Goal: Information Seeking & Learning: Check status

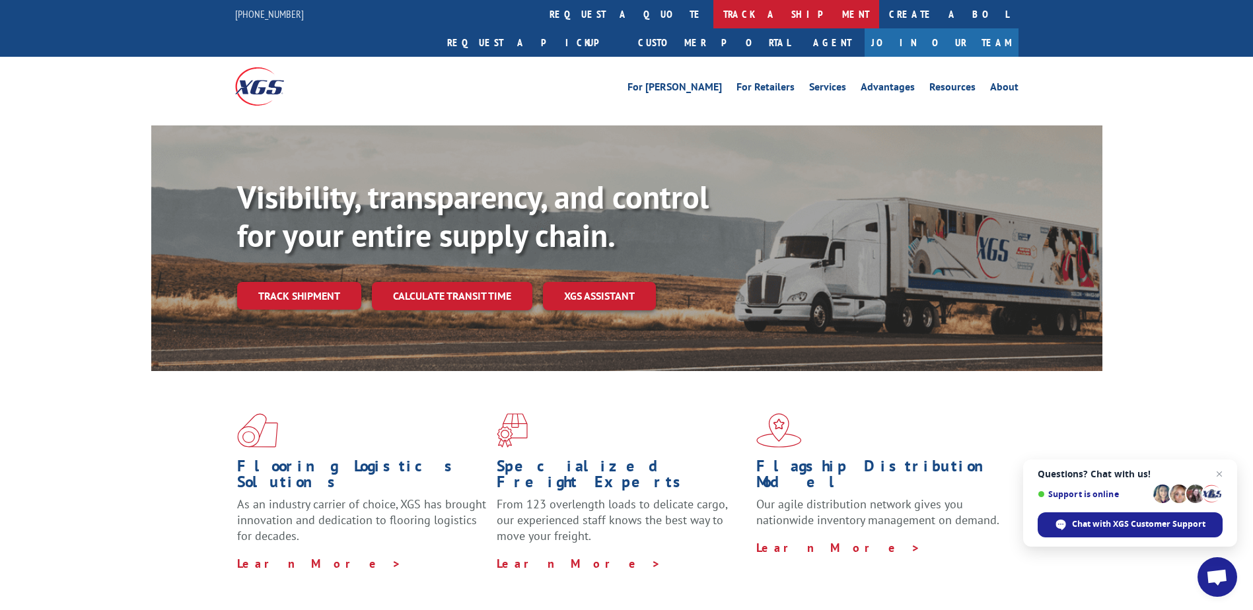
click at [713, 11] on link "track a shipment" at bounding box center [796, 14] width 166 height 28
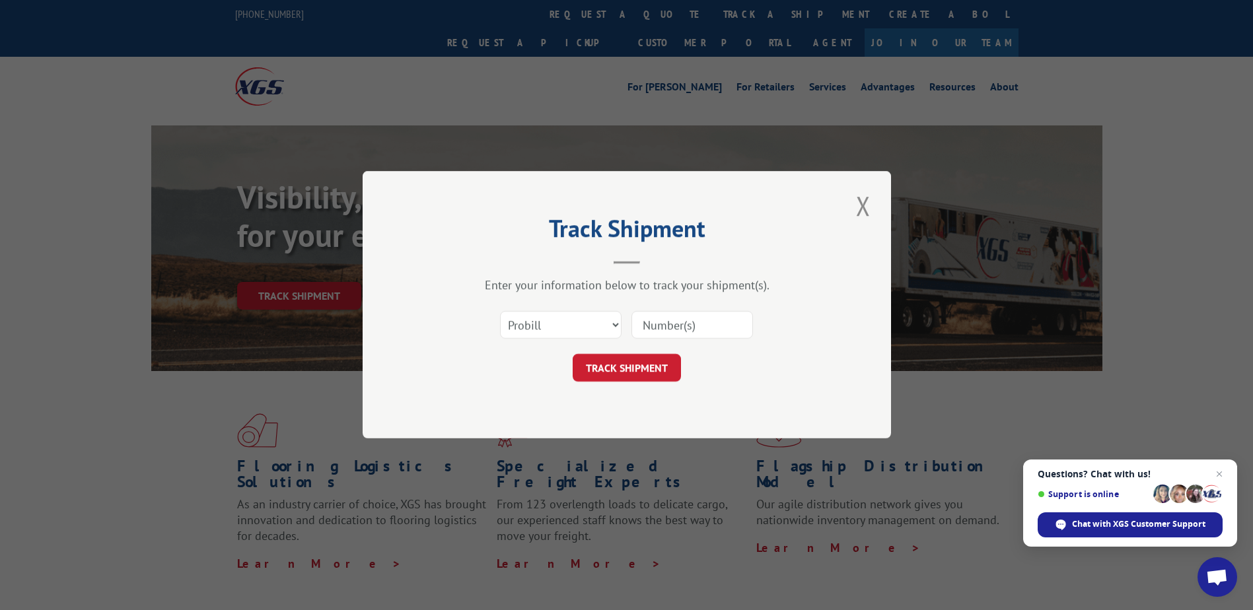
click at [678, 326] on input at bounding box center [693, 326] width 122 height 28
type input "16955668"
click button "TRACK SHIPMENT" at bounding box center [627, 369] width 108 height 28
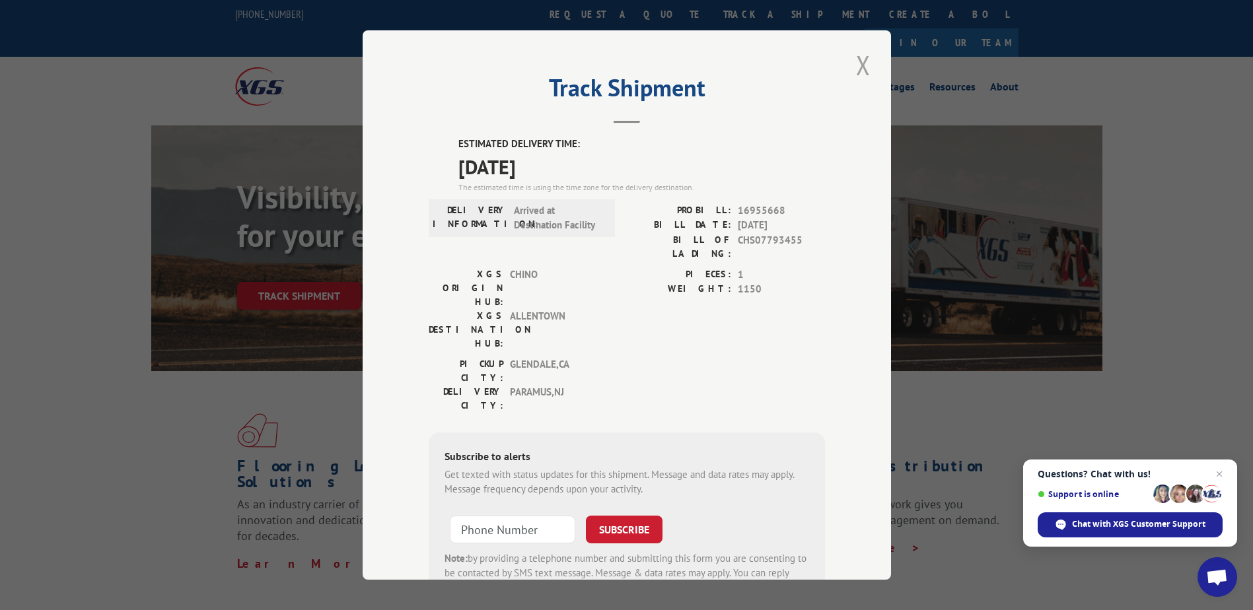
click at [855, 63] on button "Close modal" at bounding box center [863, 65] width 22 height 36
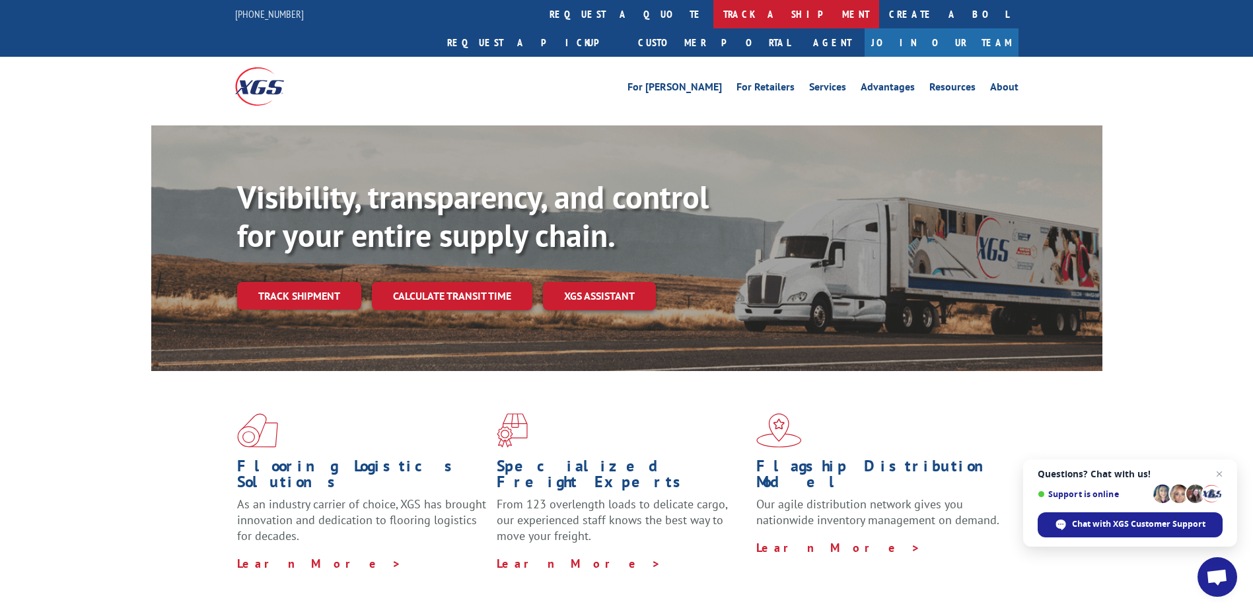
click at [713, 16] on link "track a shipment" at bounding box center [796, 14] width 166 height 28
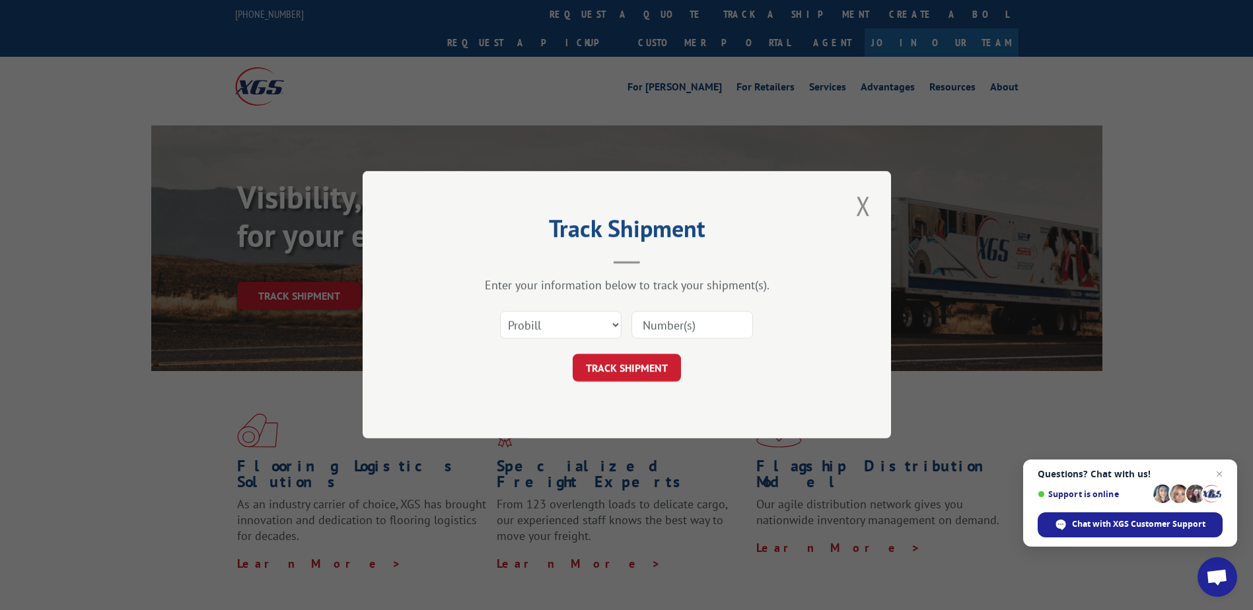
click at [667, 329] on input at bounding box center [693, 326] width 122 height 28
type input "17386327"
click at [604, 374] on button "TRACK SHIPMENT" at bounding box center [627, 369] width 108 height 28
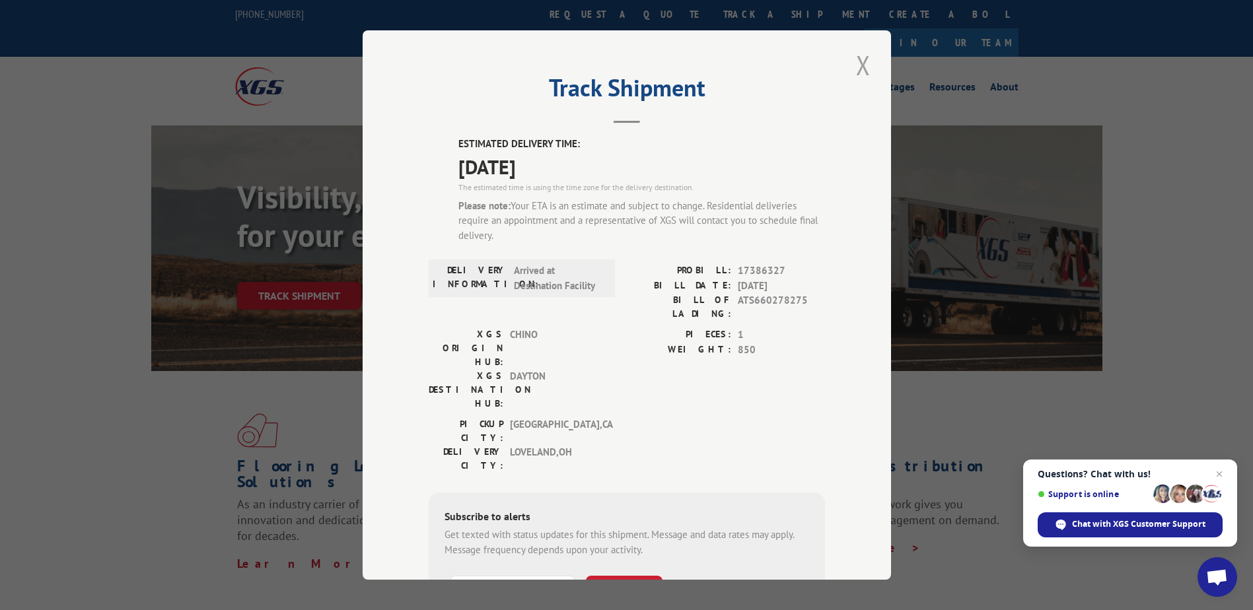
click at [859, 54] on button "Close modal" at bounding box center [863, 65] width 22 height 36
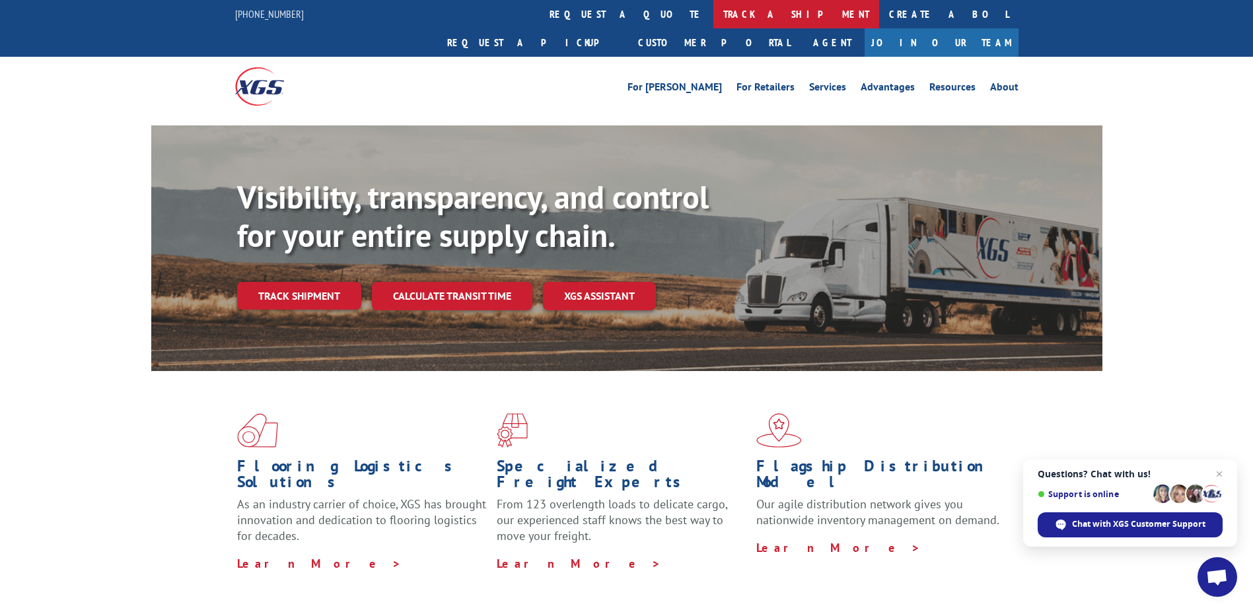
click at [713, 12] on link "track a shipment" at bounding box center [796, 14] width 166 height 28
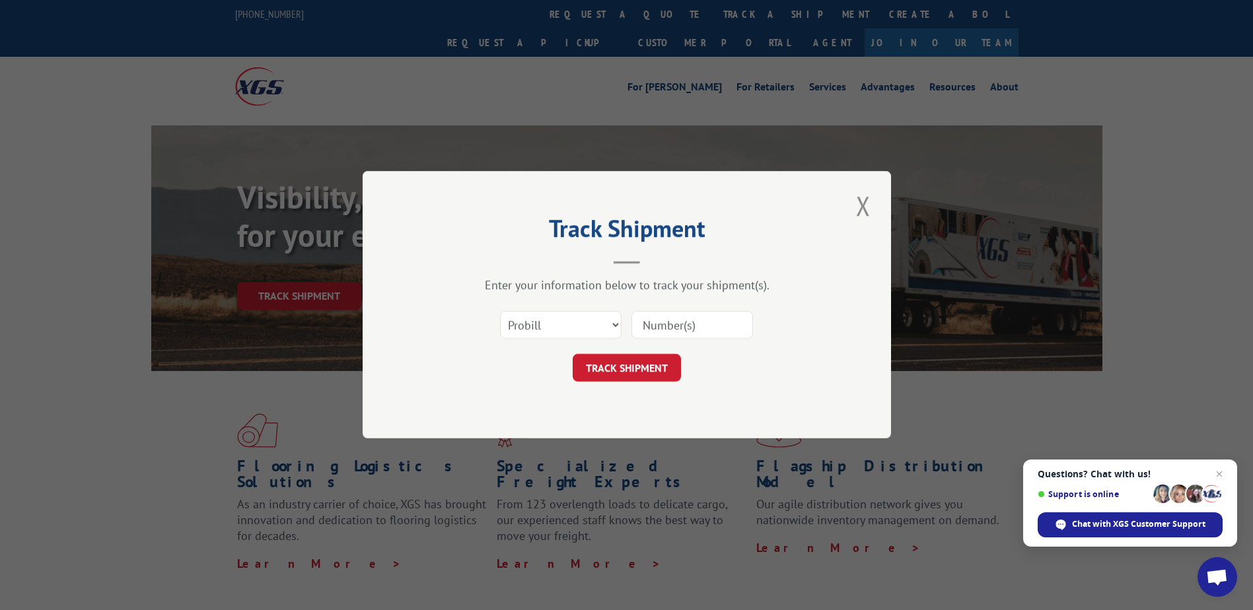
click at [675, 326] on input at bounding box center [693, 326] width 122 height 28
type input "17512069"
click button "TRACK SHIPMENT" at bounding box center [627, 369] width 108 height 28
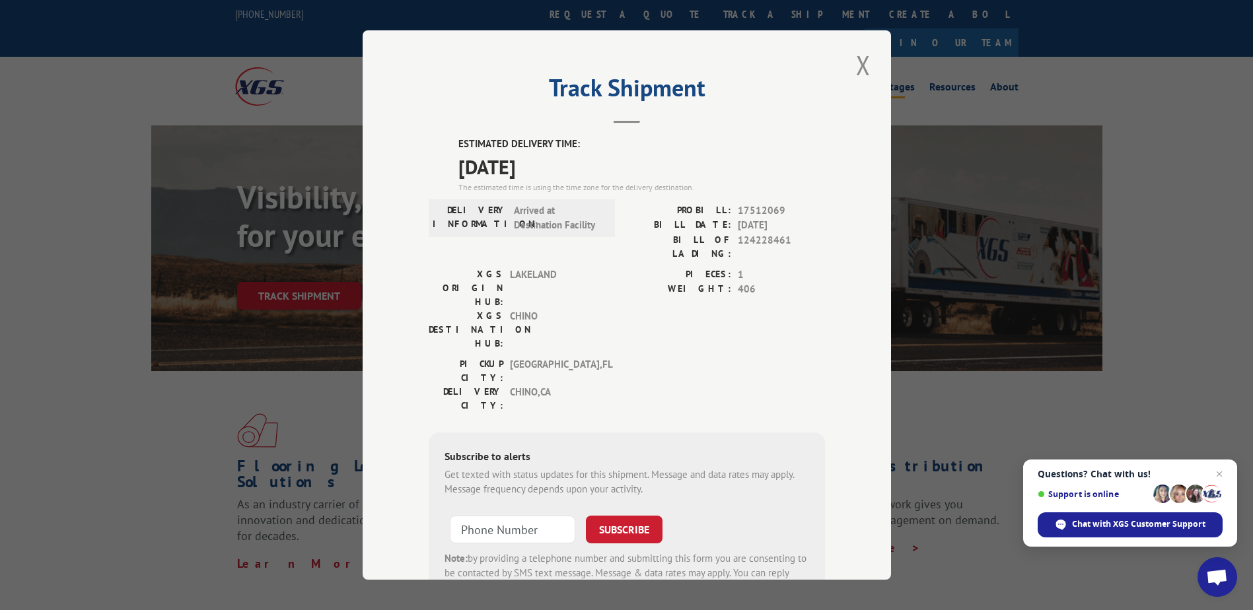
click at [861, 63] on button "Close modal" at bounding box center [863, 65] width 22 height 36
